Goal: Feedback & Contribution: Submit feedback/report problem

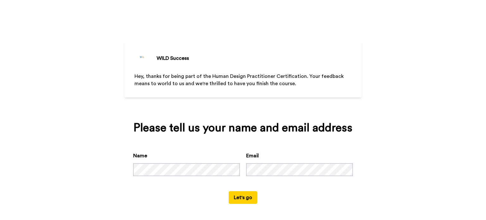
click at [248, 198] on button "Let's go" at bounding box center [243, 197] width 28 height 13
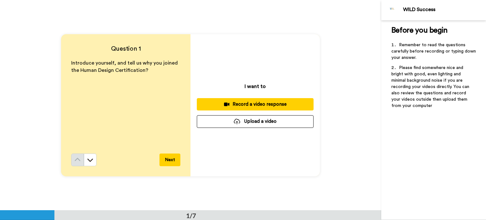
click at [173, 161] on button "Next" at bounding box center [169, 159] width 21 height 13
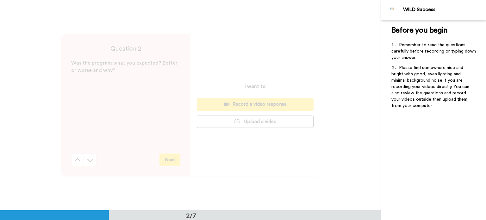
scroll to position [210, 0]
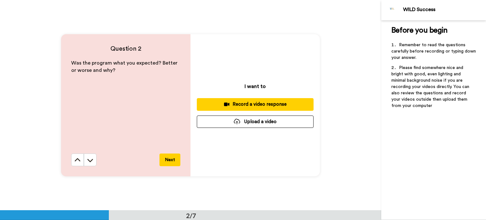
drag, startPoint x: 173, startPoint y: 161, endPoint x: 162, endPoint y: 162, distance: 11.1
click at [162, 162] on button "Next" at bounding box center [169, 159] width 21 height 13
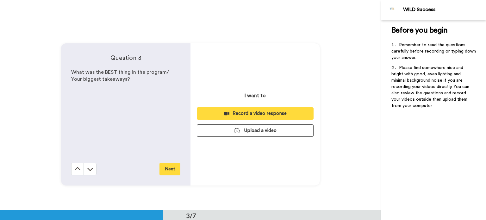
scroll to position [420, 0]
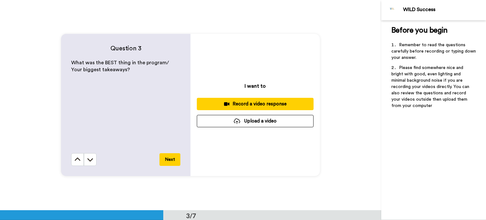
click at [162, 162] on button "Next" at bounding box center [169, 159] width 21 height 13
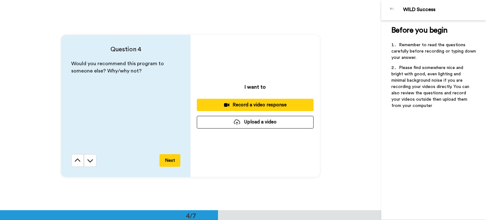
scroll to position [630, 0]
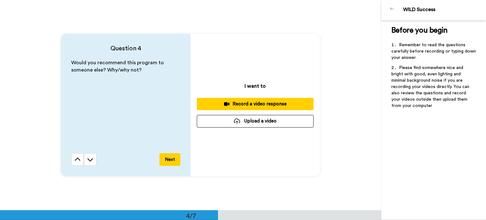
click at [162, 161] on button "Next" at bounding box center [169, 159] width 21 height 13
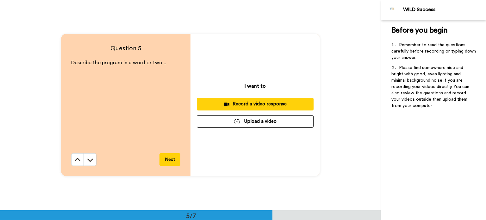
scroll to position [841, 0]
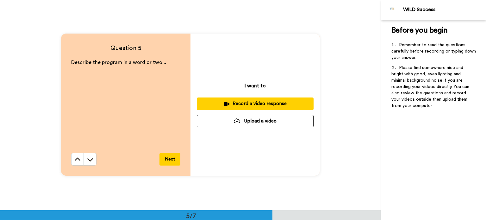
click at [162, 161] on button "Next" at bounding box center [169, 159] width 21 height 13
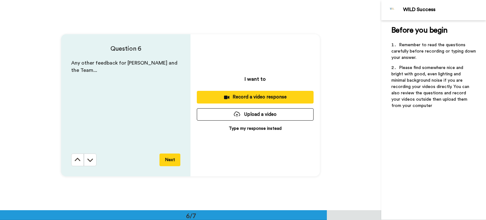
scroll to position [1051, 0]
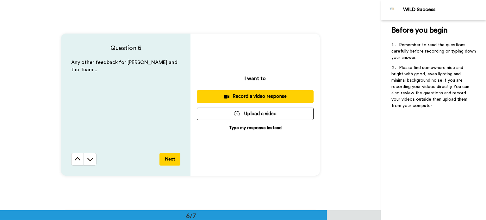
click at [161, 161] on button "Next" at bounding box center [169, 159] width 21 height 13
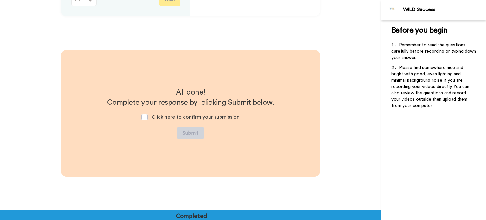
scroll to position [1219, 0]
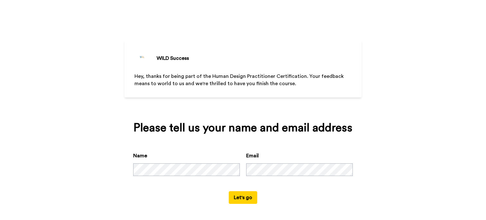
click at [246, 196] on button "Let's go" at bounding box center [243, 197] width 28 height 13
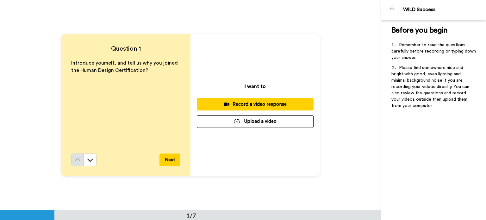
click at [264, 105] on div "Record a video response" at bounding box center [255, 104] width 107 height 7
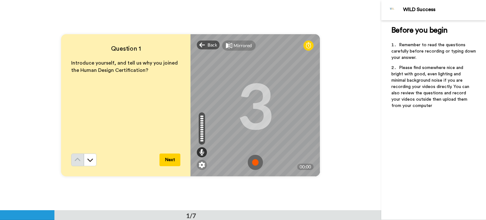
click at [254, 160] on img at bounding box center [255, 162] width 15 height 15
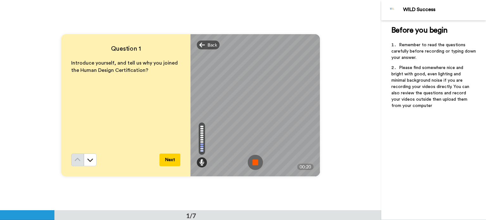
click at [250, 163] on img at bounding box center [255, 162] width 15 height 15
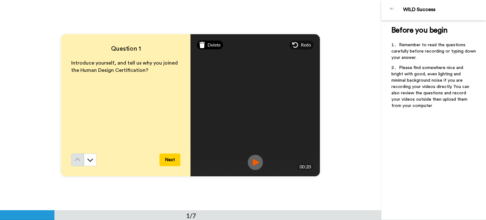
click at [207, 45] on span "Delete" at bounding box center [213, 45] width 13 height 6
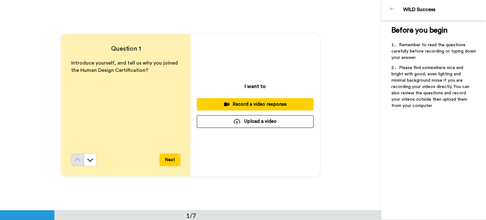
click at [279, 103] on div "Record a video response" at bounding box center [255, 104] width 107 height 7
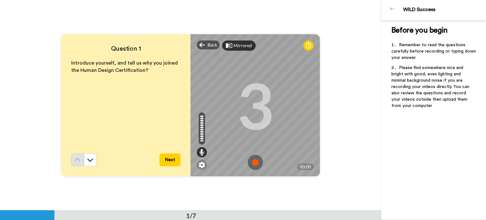
click at [240, 48] on div "Mirrored" at bounding box center [242, 45] width 18 height 6
click at [252, 159] on img at bounding box center [255, 162] width 15 height 15
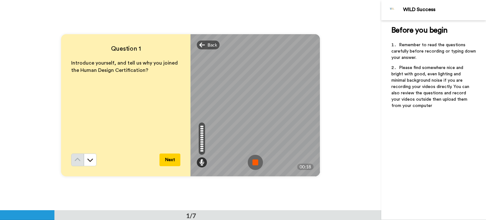
click at [251, 163] on img at bounding box center [255, 162] width 15 height 15
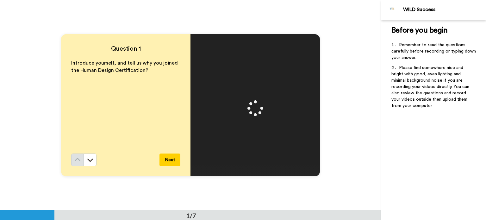
click at [172, 158] on button "Next" at bounding box center [169, 159] width 21 height 13
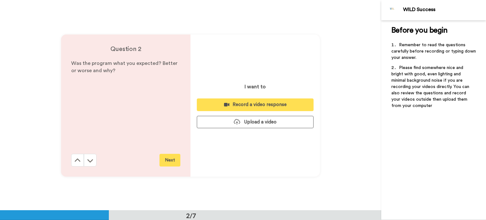
scroll to position [210, 0]
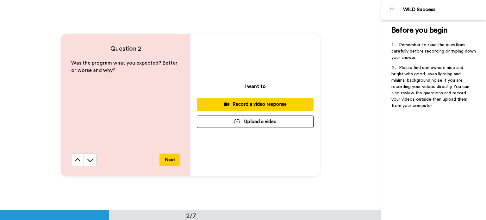
click at [267, 106] on div "Record a video response" at bounding box center [255, 104] width 107 height 7
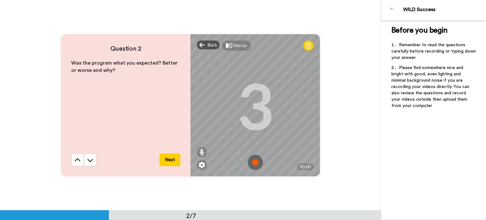
click at [236, 46] on div "Mirror" at bounding box center [240, 45] width 14 height 6
click at [253, 159] on img at bounding box center [255, 162] width 15 height 15
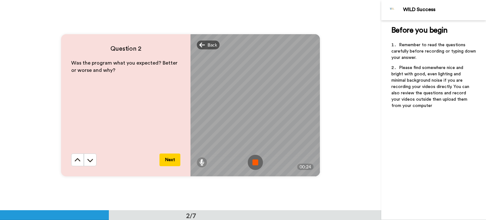
drag, startPoint x: 176, startPoint y: 160, endPoint x: 149, endPoint y: 144, distance: 30.9
click at [149, 144] on div "Was the program what you expected? Better or worse and why?" at bounding box center [125, 106] width 109 height 94
click at [254, 160] on img at bounding box center [255, 162] width 15 height 15
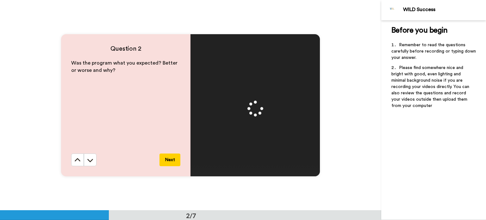
click at [169, 161] on button "Next" at bounding box center [169, 159] width 21 height 13
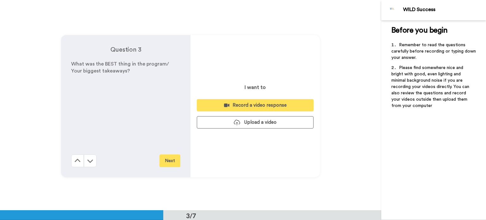
scroll to position [420, 0]
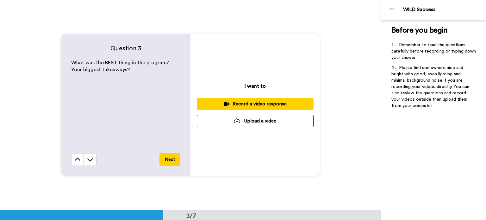
click at [272, 101] on div "Record a video response" at bounding box center [255, 104] width 107 height 7
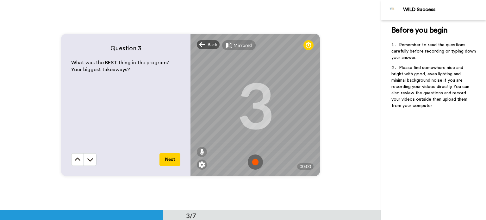
click at [254, 161] on img at bounding box center [255, 161] width 15 height 15
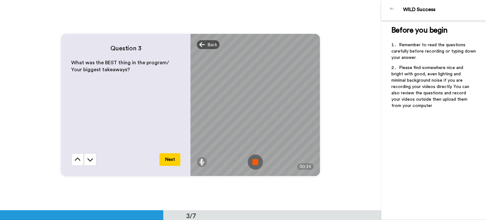
click at [252, 162] on img at bounding box center [255, 161] width 15 height 15
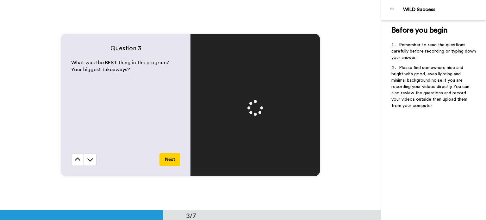
click at [169, 158] on button "Next" at bounding box center [169, 159] width 21 height 13
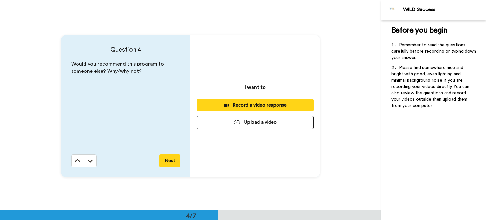
scroll to position [630, 0]
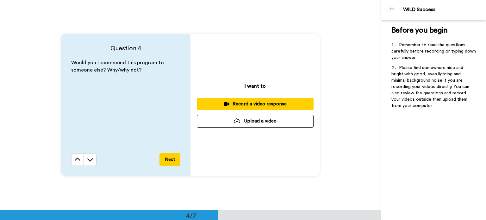
click at [274, 101] on div "Record a video response" at bounding box center [255, 104] width 107 height 7
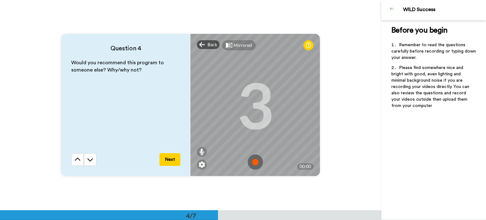
click at [257, 167] on img at bounding box center [255, 161] width 15 height 15
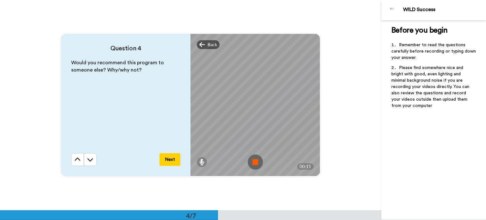
click at [254, 162] on img at bounding box center [255, 161] width 15 height 15
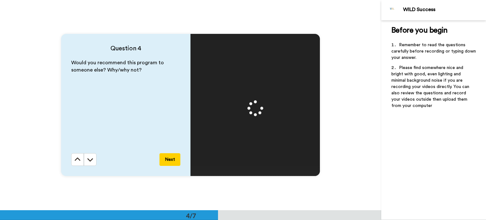
click at [173, 157] on button "Next" at bounding box center [169, 159] width 21 height 13
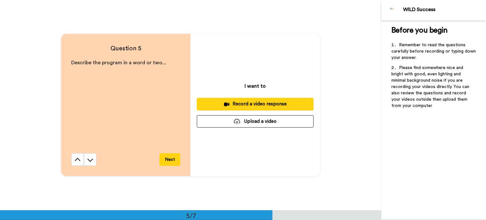
scroll to position [841, 0]
click at [259, 104] on div "Record a video response" at bounding box center [255, 103] width 107 height 7
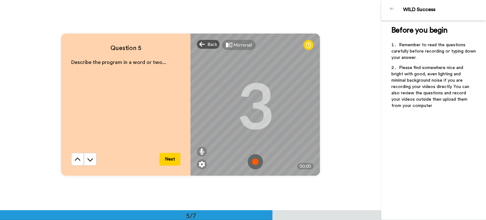
click at [255, 164] on img at bounding box center [255, 161] width 15 height 15
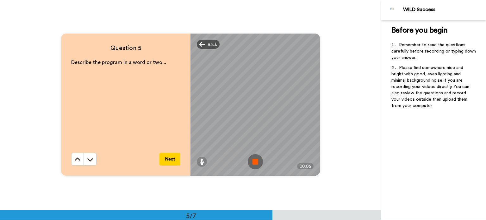
click at [258, 160] on img at bounding box center [255, 161] width 15 height 15
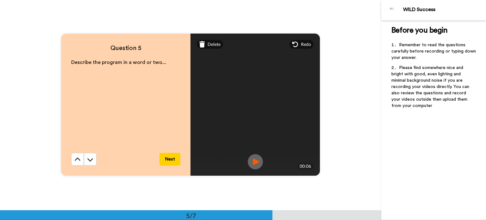
click at [172, 160] on button "Next" at bounding box center [169, 159] width 21 height 13
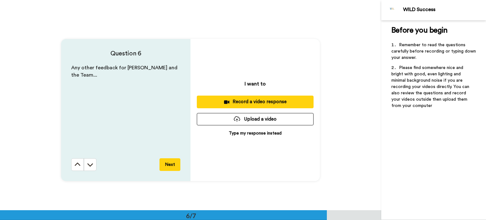
scroll to position [1051, 0]
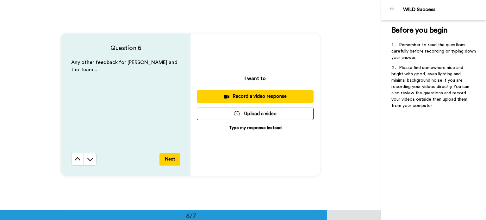
drag, startPoint x: 167, startPoint y: 162, endPoint x: 173, endPoint y: 174, distance: 13.4
click at [173, 174] on div "Question 6 Any other feedback for [PERSON_NAME] and the Team... Next" at bounding box center [125, 105] width 129 height 142
click at [168, 161] on button "Next" at bounding box center [169, 159] width 21 height 13
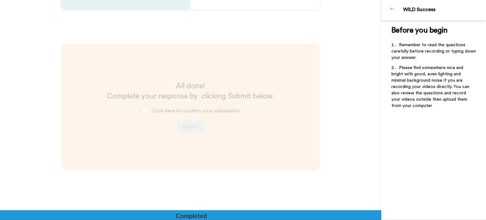
scroll to position [1219, 0]
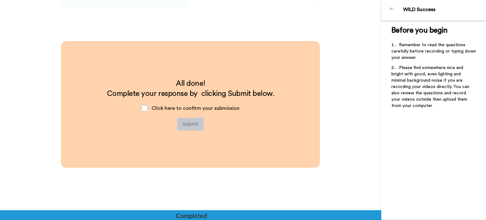
click at [139, 107] on div "Click here to confirm your submission" at bounding box center [190, 108] width 108 height 19
click at [141, 107] on span at bounding box center [144, 108] width 6 height 6
click at [193, 125] on button "Submit" at bounding box center [190, 124] width 27 height 13
